Goal: Task Accomplishment & Management: Use online tool/utility

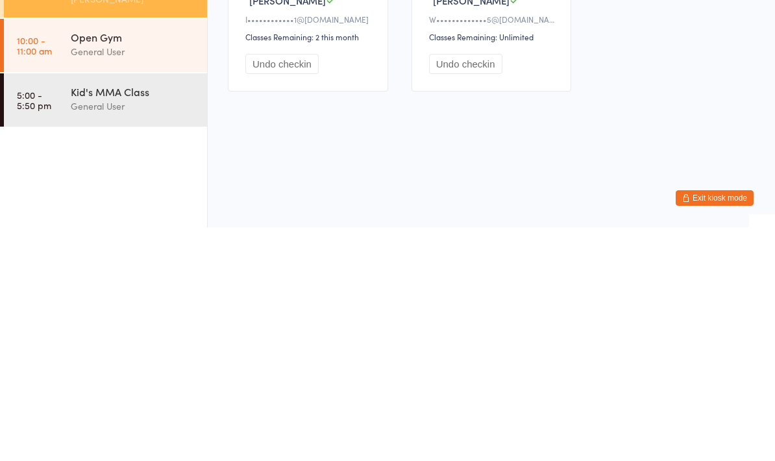
click at [147, 332] on div "General User" at bounding box center [133, 339] width 125 height 15
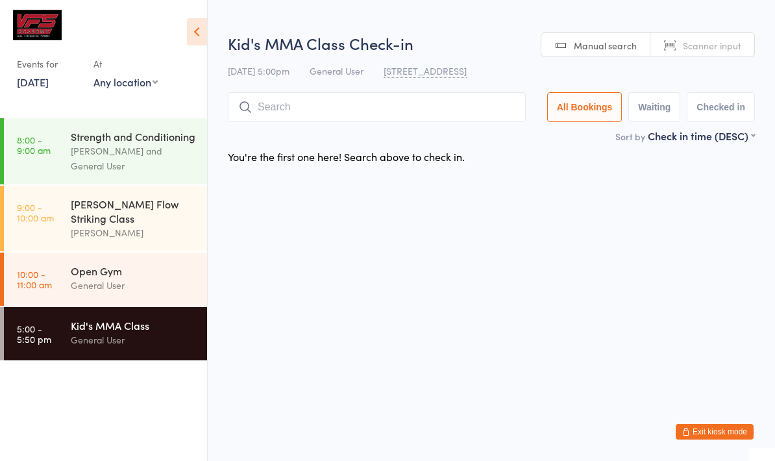
click at [457, 111] on input "search" at bounding box center [377, 107] width 298 height 30
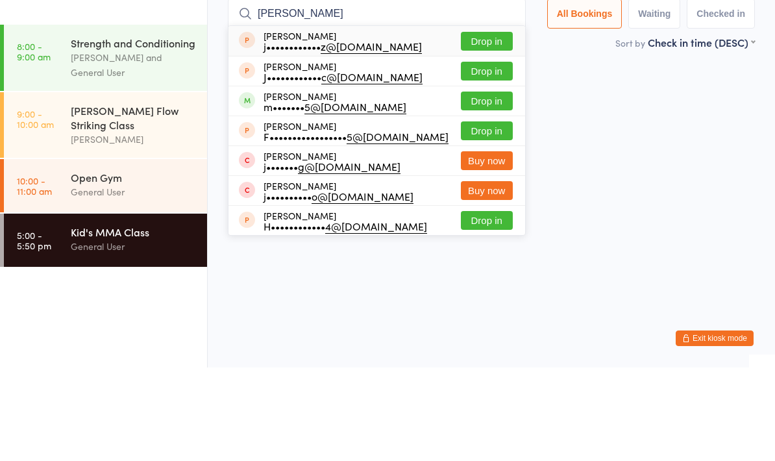
type input "[PERSON_NAME]"
click at [491, 185] on button "Drop in" at bounding box center [487, 194] width 52 height 19
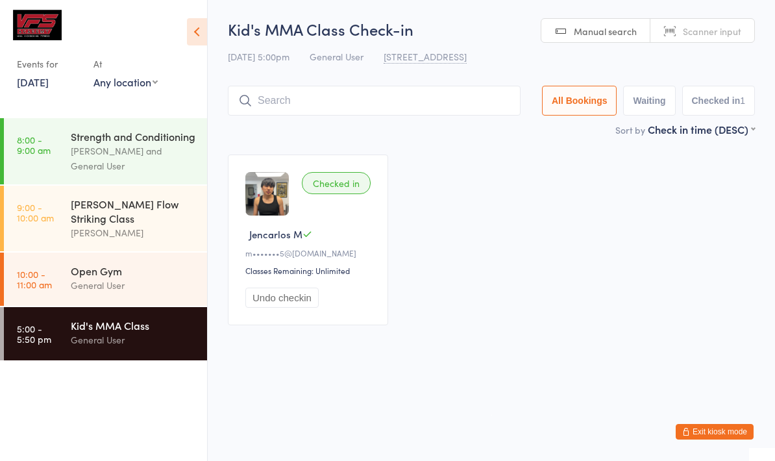
click at [389, 104] on input "search" at bounding box center [374, 101] width 293 height 30
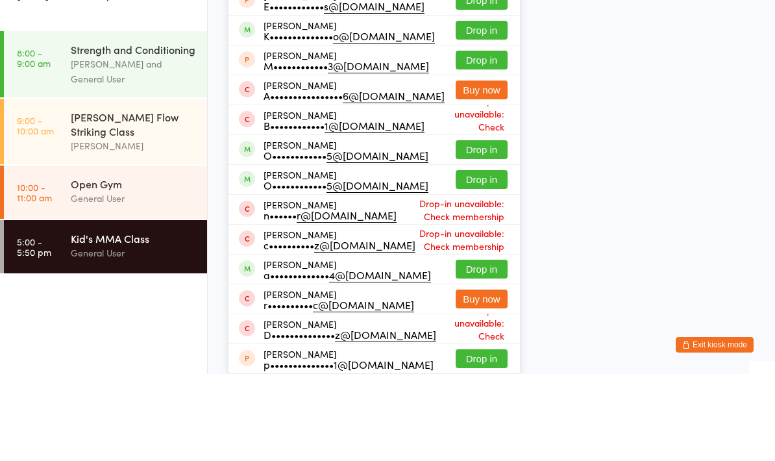
type input "[PERSON_NAME]"
click at [480, 37] on button "Drop in" at bounding box center [482, 27] width 52 height 19
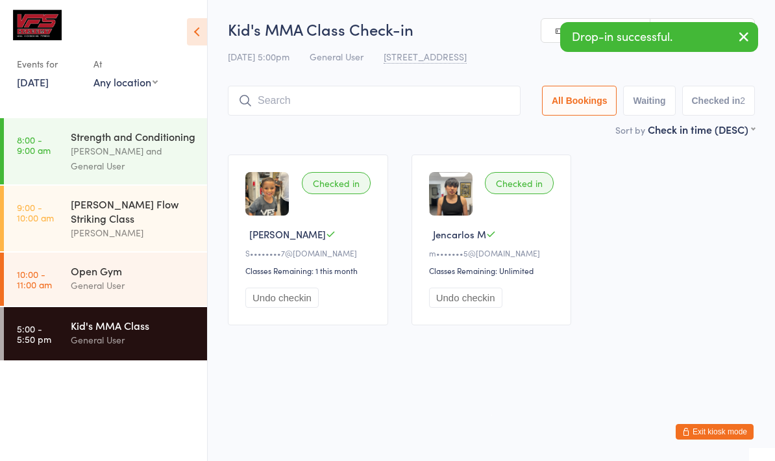
click at [264, 92] on input "search" at bounding box center [374, 101] width 293 height 30
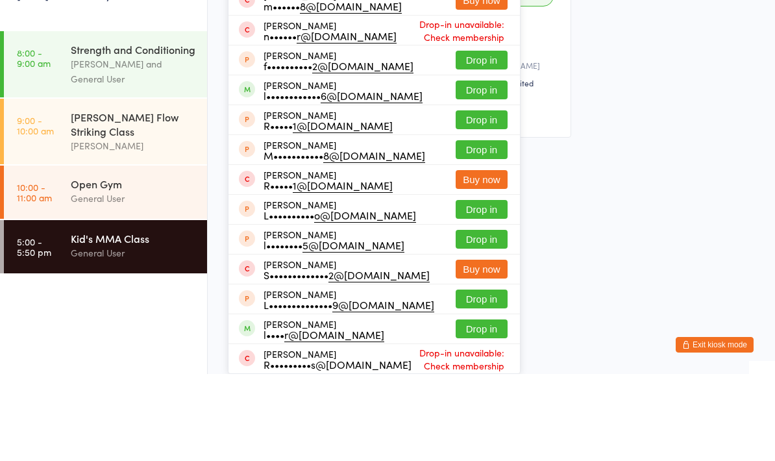
type input "[PERSON_NAME]"
click at [471, 37] on button "Drop in" at bounding box center [482, 27] width 52 height 19
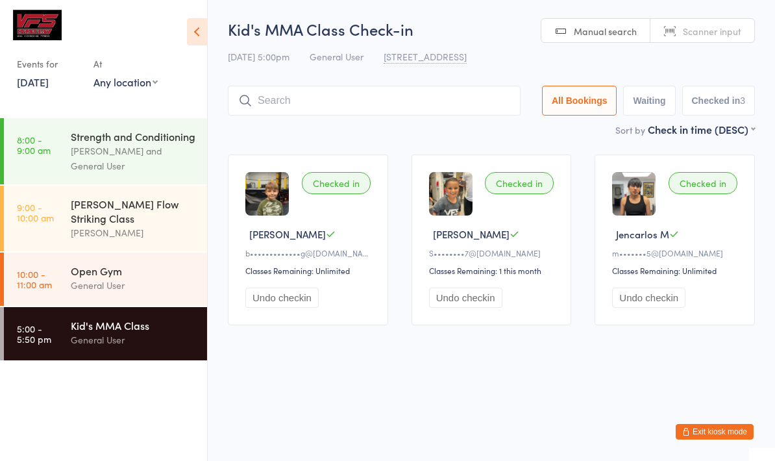
click at [303, 110] on input "search" at bounding box center [374, 101] width 293 height 30
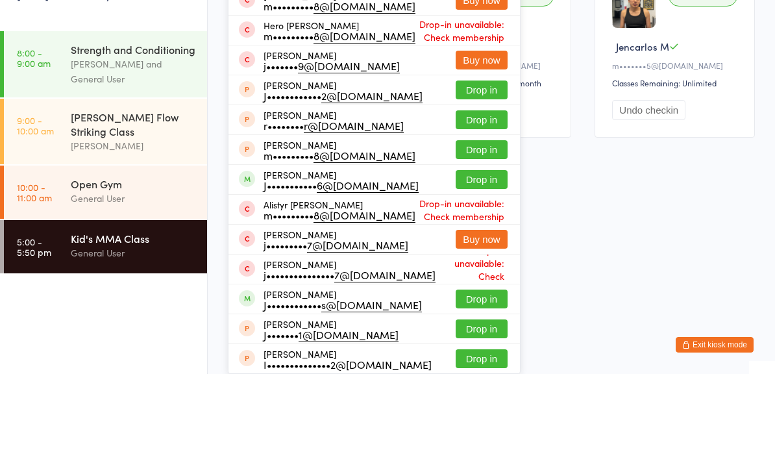
type input "[PERSON_NAME]"
click at [474, 35] on button "Drop in" at bounding box center [482, 27] width 52 height 19
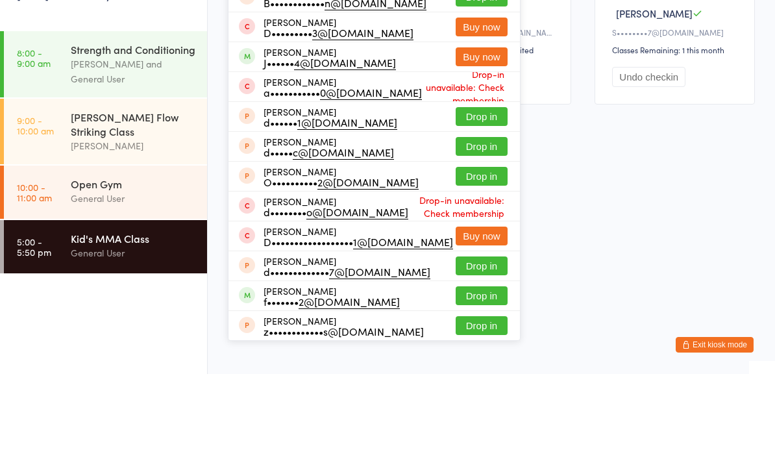
type input "[PERSON_NAME]"
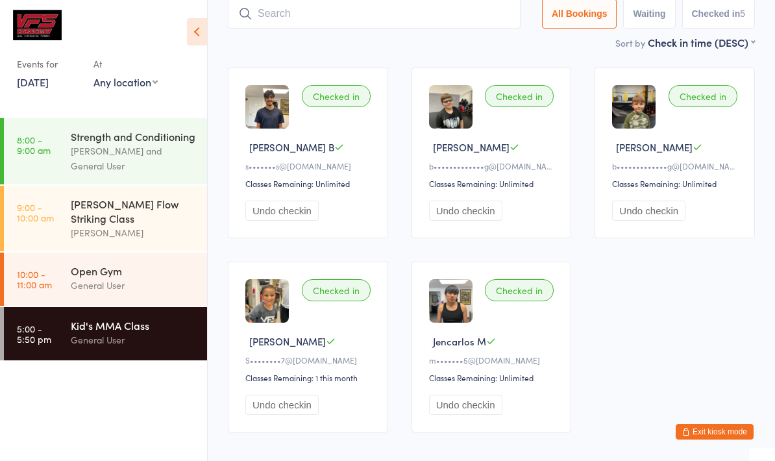
click at [275, 8] on input "search" at bounding box center [374, 14] width 293 height 30
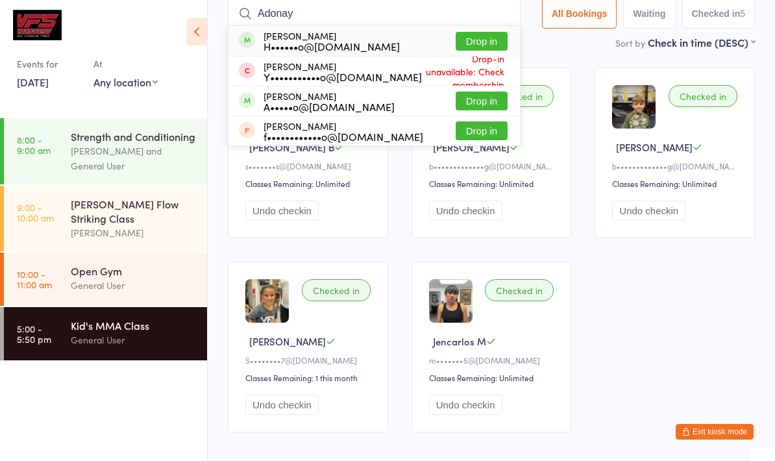
type input "Adonay"
click at [485, 32] on button "Drop in" at bounding box center [482, 41] width 52 height 19
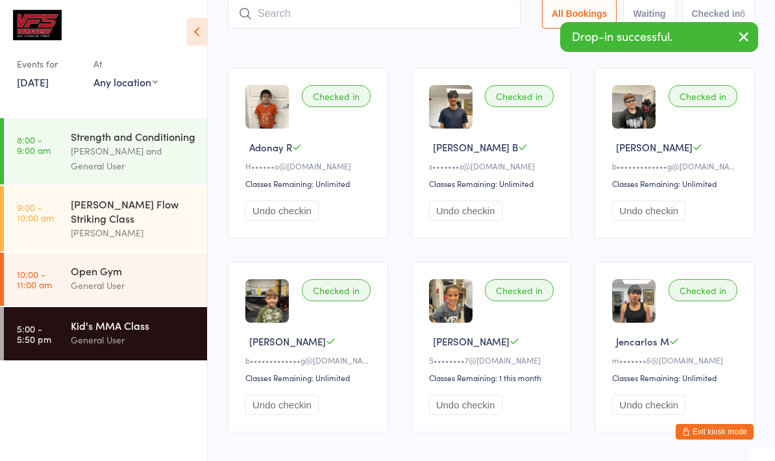
click at [402, 13] on input "search" at bounding box center [374, 14] width 293 height 30
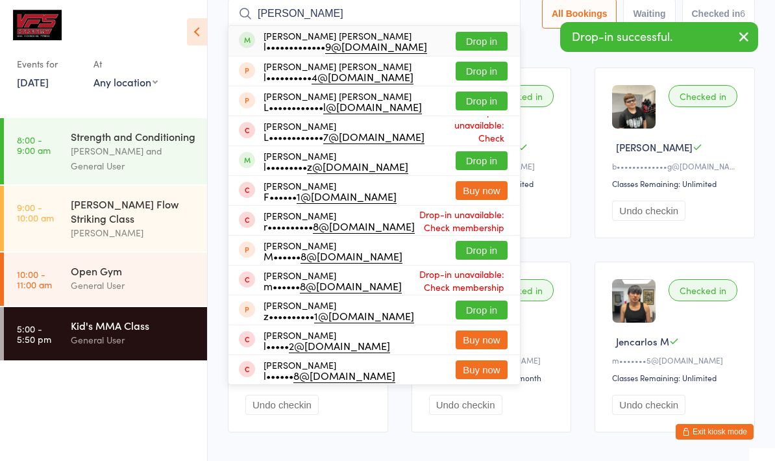
type input "[PERSON_NAME]"
click at [483, 44] on button "Drop in" at bounding box center [482, 41] width 52 height 19
